Goal: Task Accomplishment & Management: Use online tool/utility

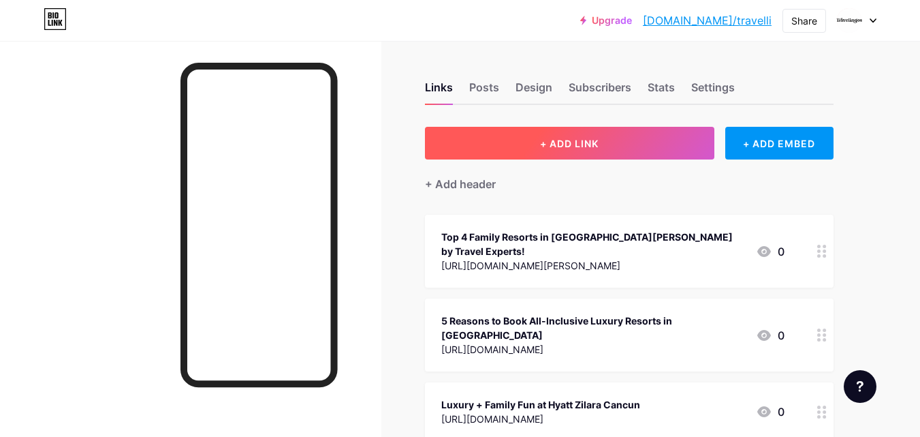
click at [557, 142] on span "+ ADD LINK" at bounding box center [569, 144] width 59 height 12
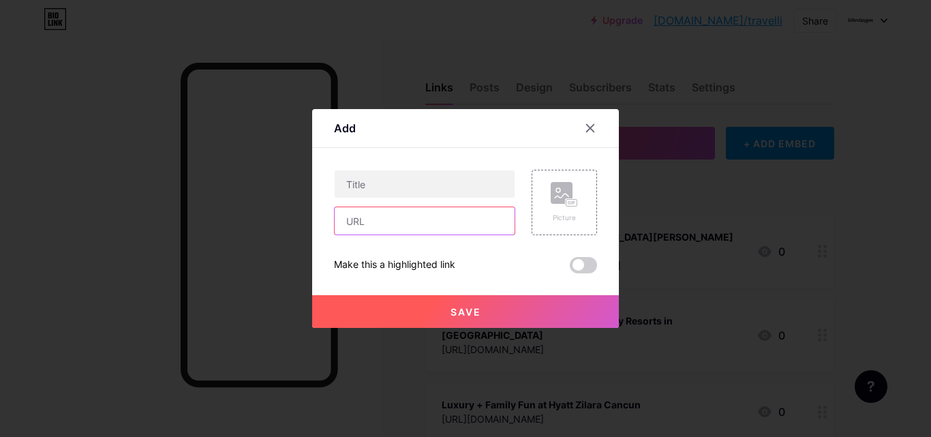
click at [382, 226] on input "text" at bounding box center [424, 220] width 180 height 27
paste input "[URL][DOMAIN_NAME]"
type input "[URL][DOMAIN_NAME]"
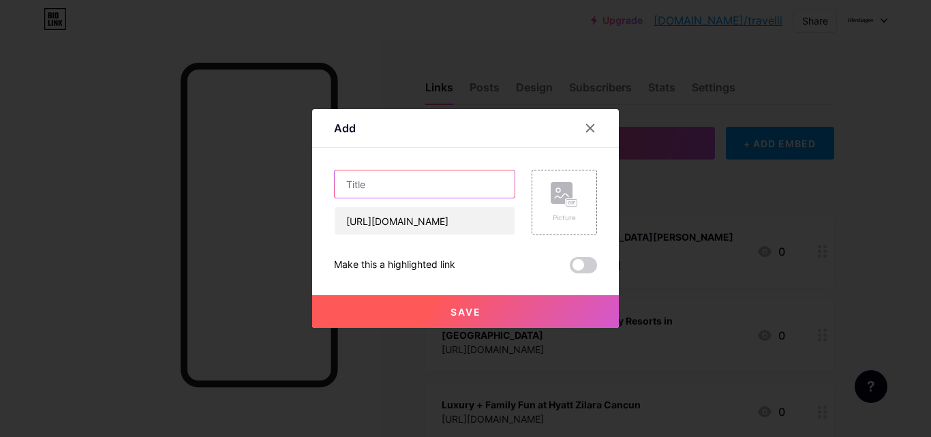
click at [388, 175] on input "text" at bounding box center [424, 183] width 180 height 27
paste input "Tulum Resorts: Where Ancient Mayan Charm Meets Modern Luxury!"
type input "Tulum Resorts: Where Ancient Mayan Charm Meets Modern Luxury!"
click at [578, 267] on span at bounding box center [583, 265] width 27 height 16
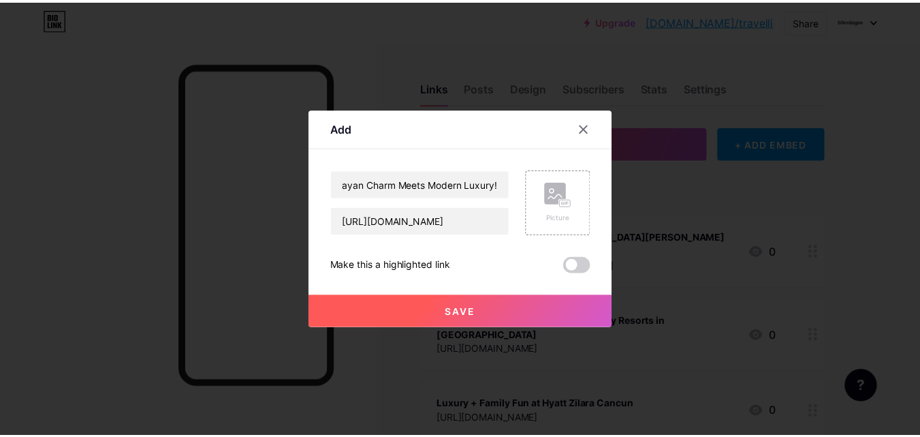
scroll to position [0, 0]
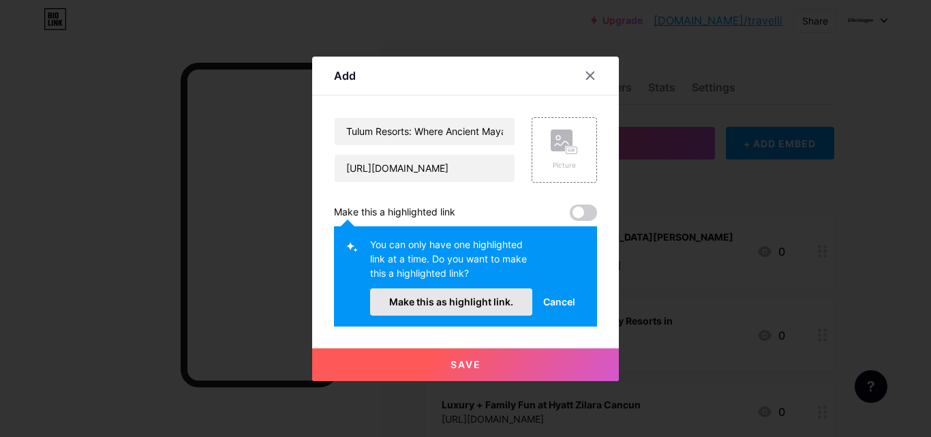
click at [463, 306] on span "Make this as highlight link." at bounding box center [451, 302] width 124 height 12
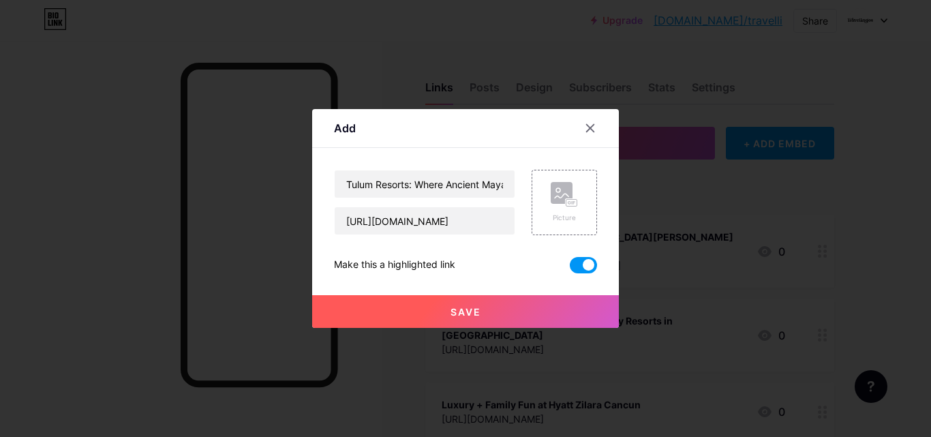
click at [466, 317] on button "Save" at bounding box center [465, 311] width 307 height 33
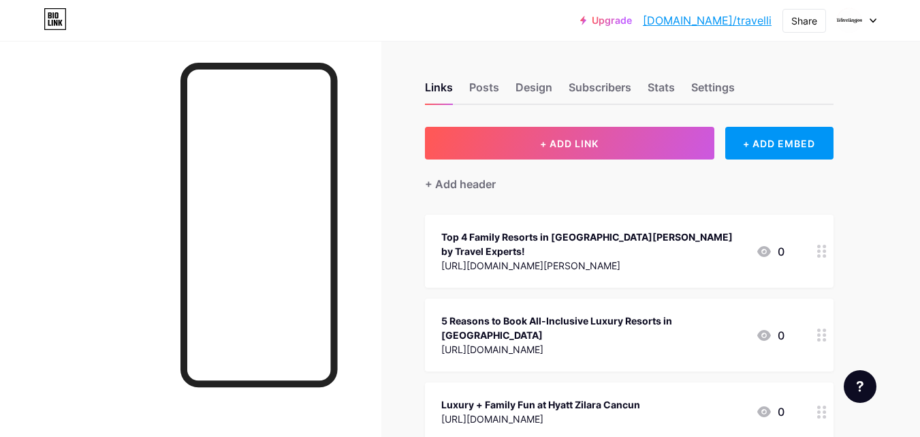
click at [744, 22] on link "[DOMAIN_NAME]/travelli" at bounding box center [707, 20] width 129 height 16
